Goal: Task Accomplishment & Management: Use online tool/utility

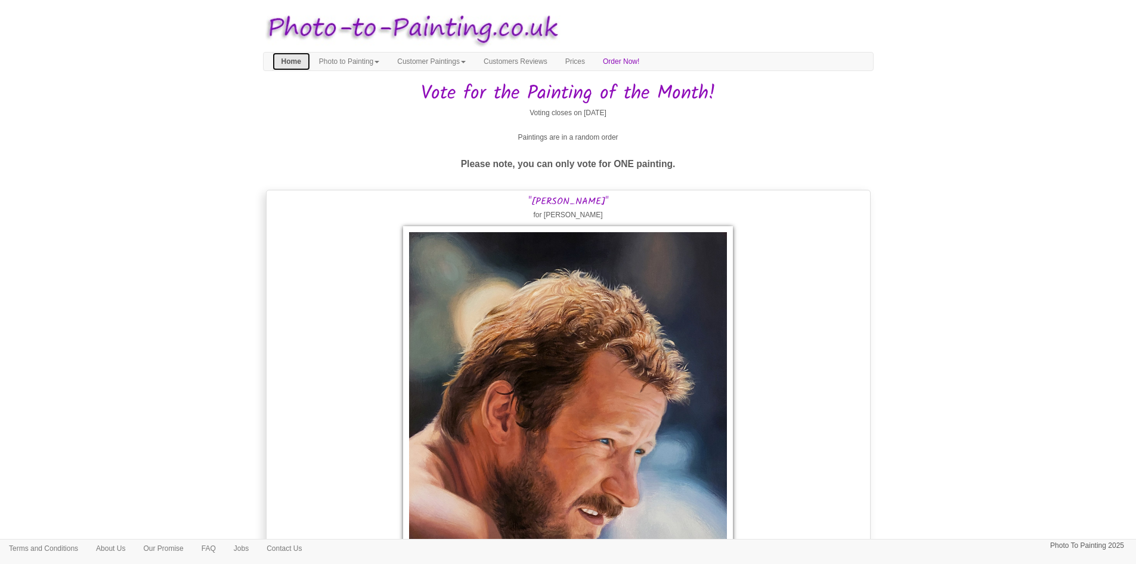
click at [292, 61] on link "Home" at bounding box center [292, 61] width 38 height 18
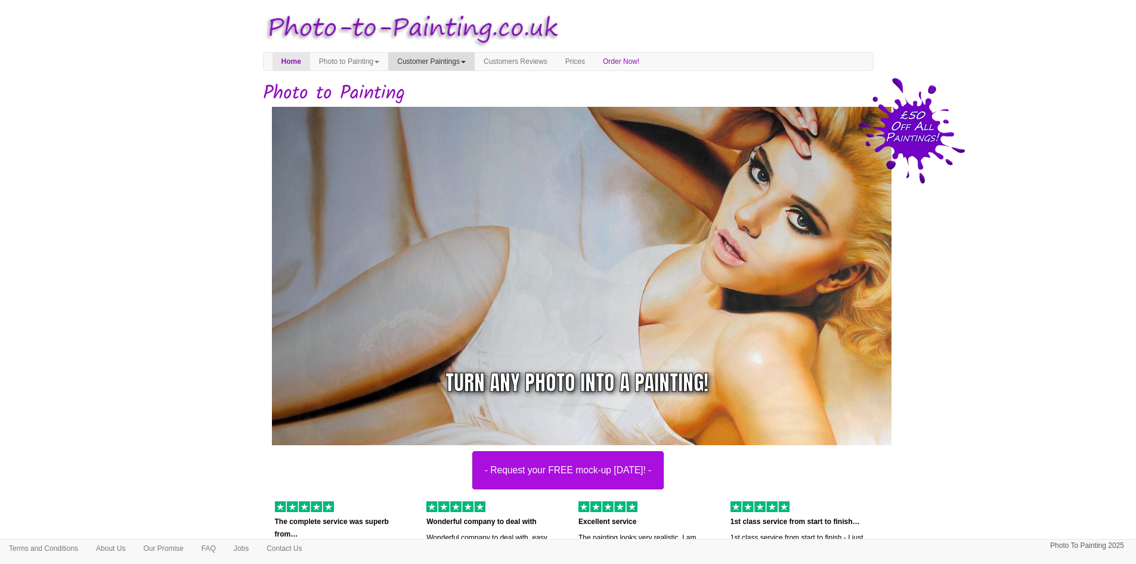
click at [466, 62] on span at bounding box center [463, 62] width 5 height 2
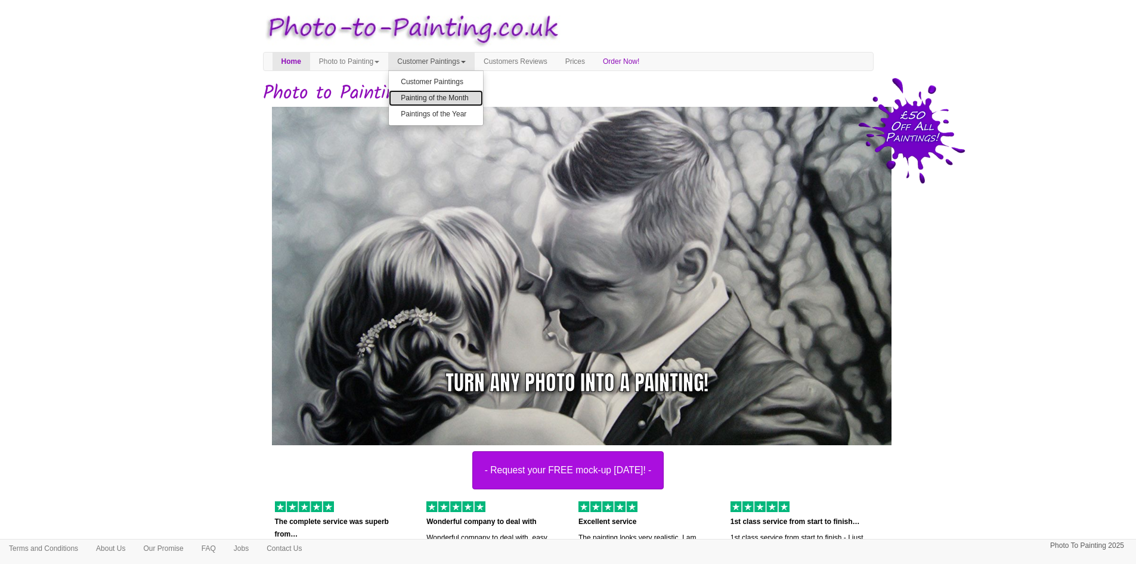
click at [472, 95] on link "Painting of the Month" at bounding box center [436, 98] width 94 height 16
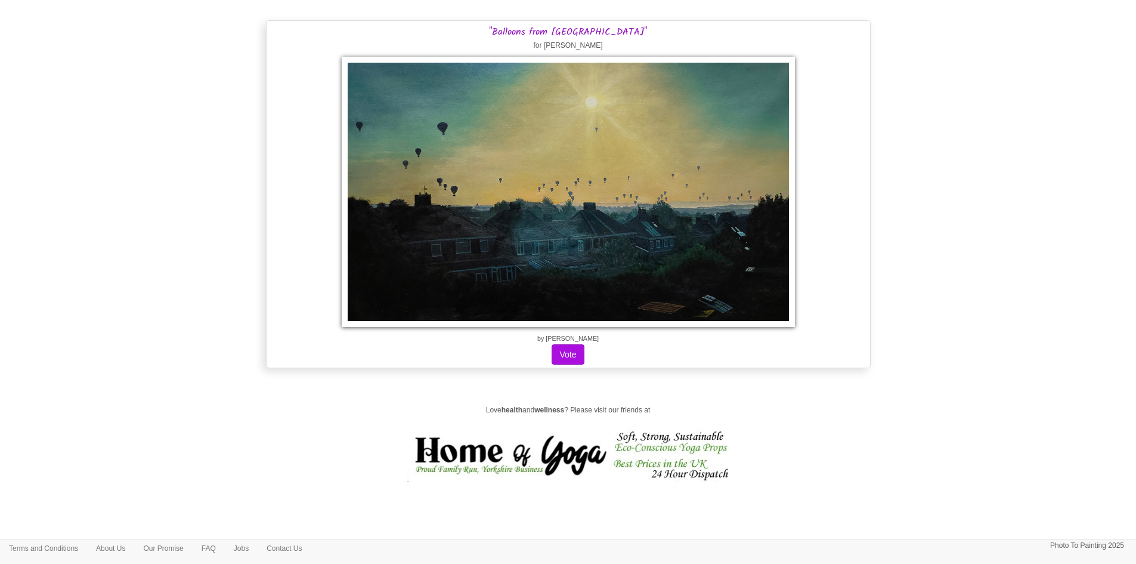
scroll to position [18315, 0]
